Goal: Navigation & Orientation: Find specific page/section

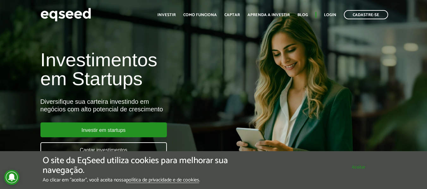
click at [366, 168] on button "Aceitar" at bounding box center [359, 168] width 52 height 10
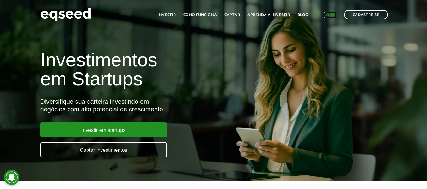
click at [330, 14] on link "Login" at bounding box center [330, 15] width 12 height 4
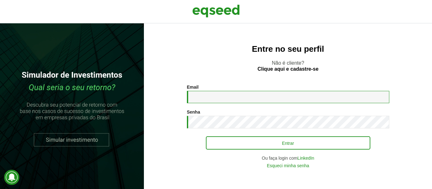
type input "**********"
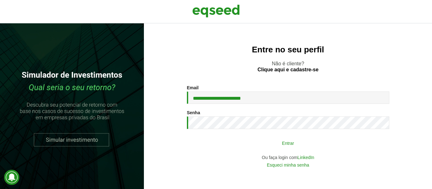
click at [286, 141] on button "Entrar" at bounding box center [288, 143] width 164 height 12
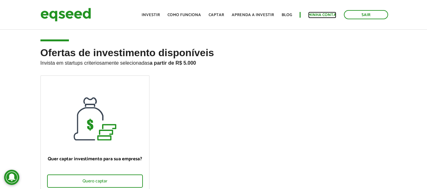
click at [326, 17] on link "Minha conta" at bounding box center [322, 15] width 28 height 4
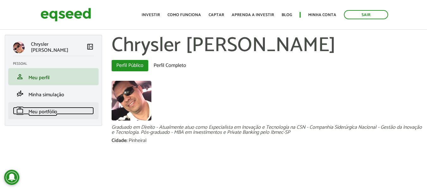
click at [40, 110] on span "Meu portfólio" at bounding box center [42, 112] width 29 height 9
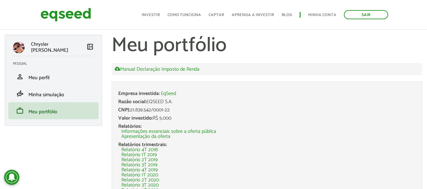
scroll to position [32, 0]
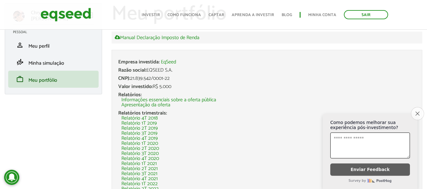
click at [420, 112] on button "Close survey" at bounding box center [417, 113] width 13 height 13
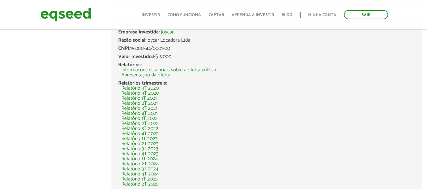
scroll to position [717, 0]
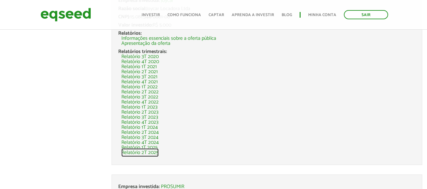
click at [129, 154] on link "Relatório 2T 2025" at bounding box center [139, 153] width 37 height 5
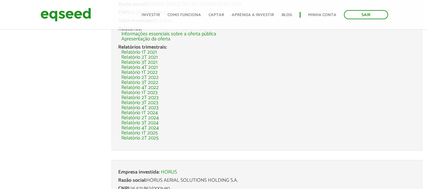
scroll to position [348, 0]
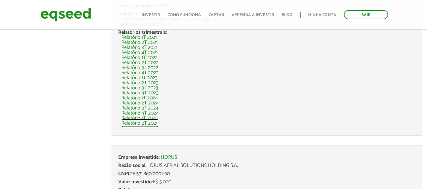
click at [130, 124] on link "Relatório 2T 2025" at bounding box center [139, 123] width 37 height 5
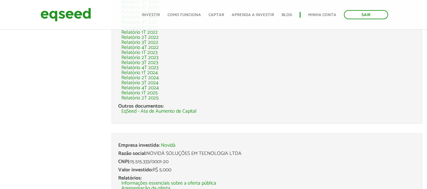
scroll to position [179, 0]
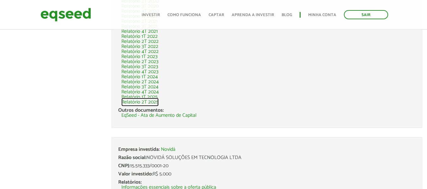
click at [130, 102] on link "Relatório 2T 2025" at bounding box center [139, 102] width 37 height 5
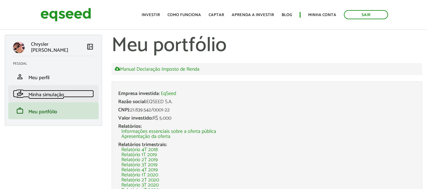
drag, startPoint x: 42, startPoint y: 93, endPoint x: 35, endPoint y: 93, distance: 7.0
click at [42, 93] on span "Minha simulação" at bounding box center [46, 95] width 36 height 9
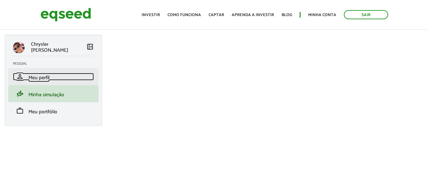
click at [43, 77] on span "Meu perfil" at bounding box center [38, 78] width 21 height 9
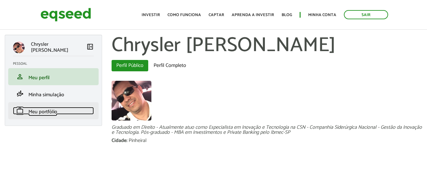
click at [44, 111] on span "Meu portfólio" at bounding box center [42, 112] width 29 height 9
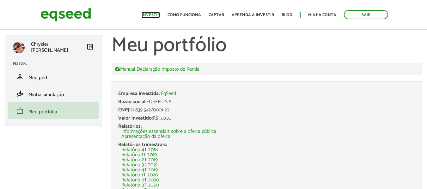
click at [158, 14] on link "Investir" at bounding box center [151, 15] width 18 height 4
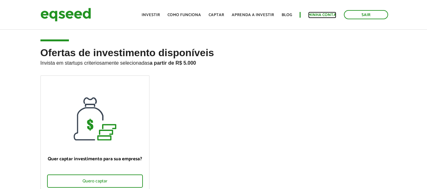
click at [322, 15] on link "Minha conta" at bounding box center [322, 15] width 28 height 4
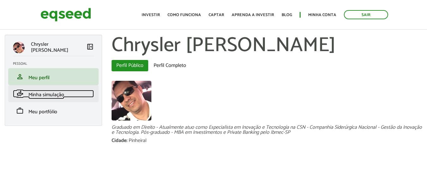
click at [46, 96] on span "Minha simulação" at bounding box center [46, 95] width 36 height 9
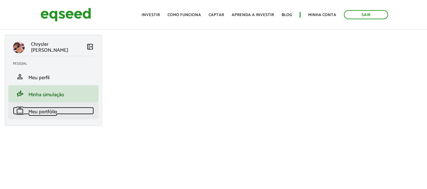
click at [47, 113] on span "Meu portfólio" at bounding box center [42, 112] width 29 height 9
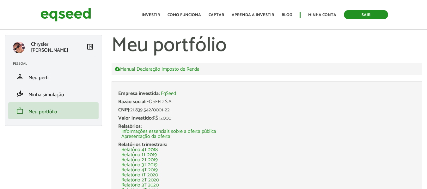
click at [370, 13] on link "Sair" at bounding box center [366, 14] width 44 height 9
